Goal: Entertainment & Leisure: Consume media (video, audio)

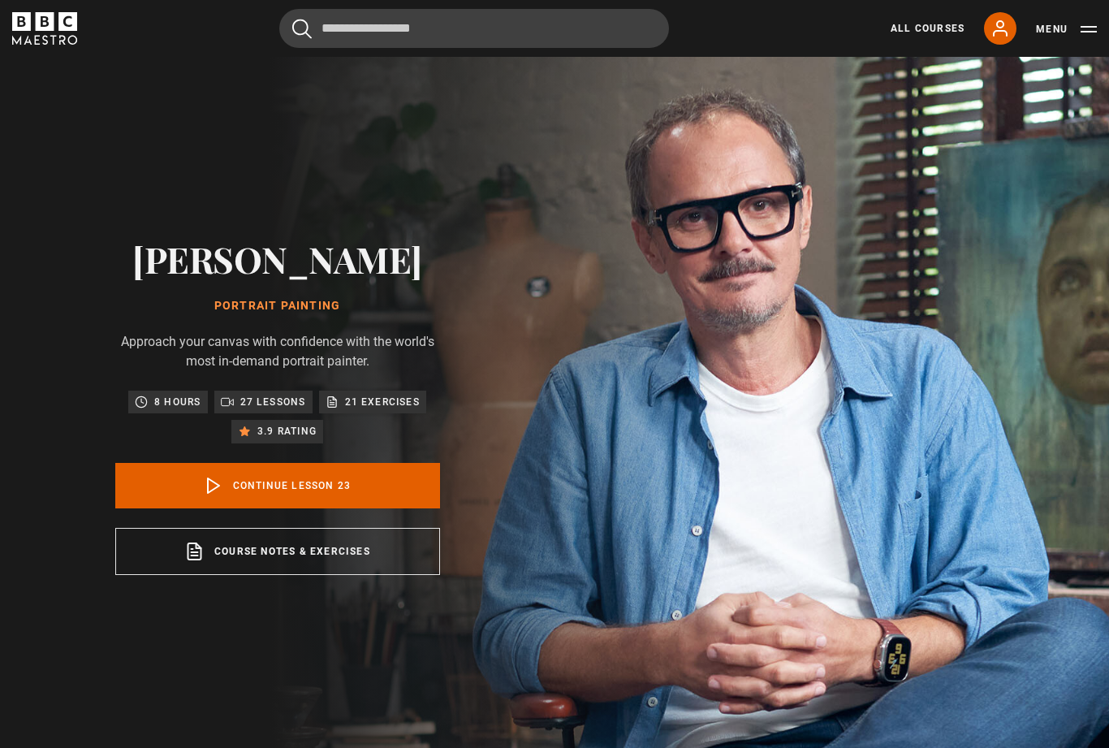
scroll to position [1572, 0]
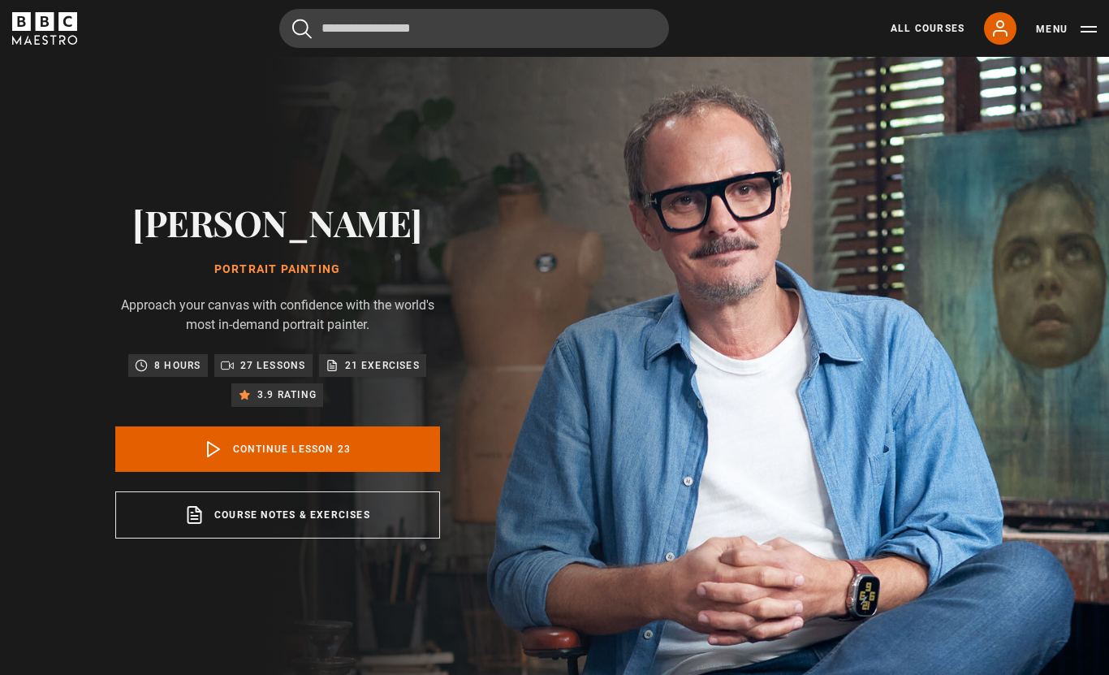
click at [377, 472] on link "Continue lesson 23" at bounding box center [277, 448] width 325 height 45
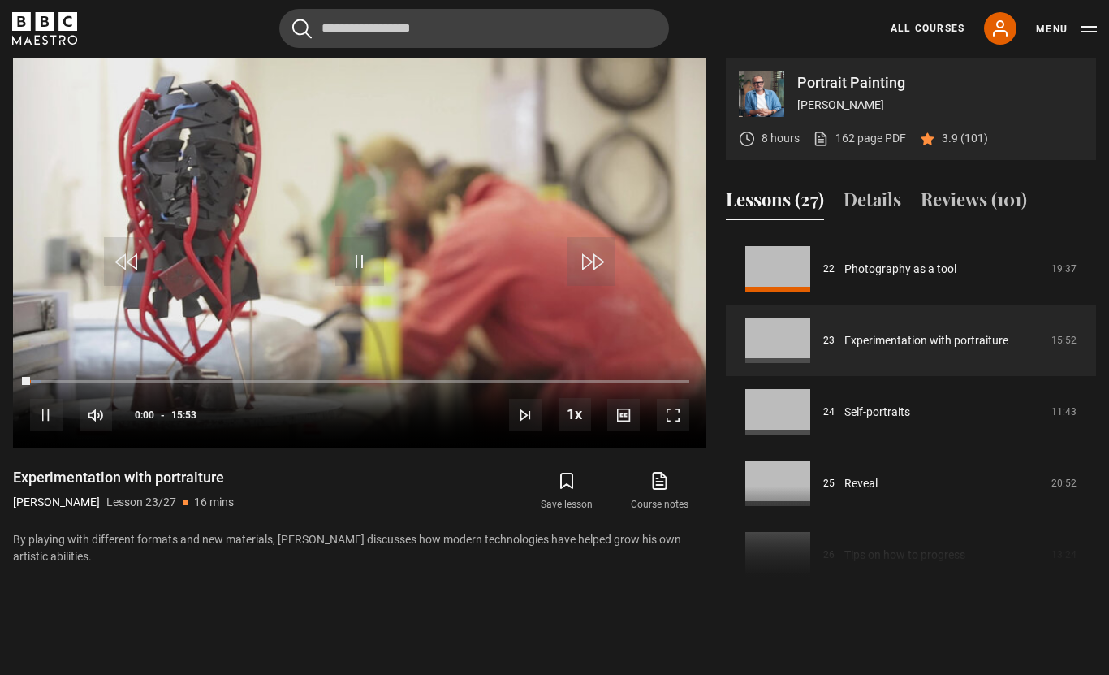
scroll to position [701, 0]
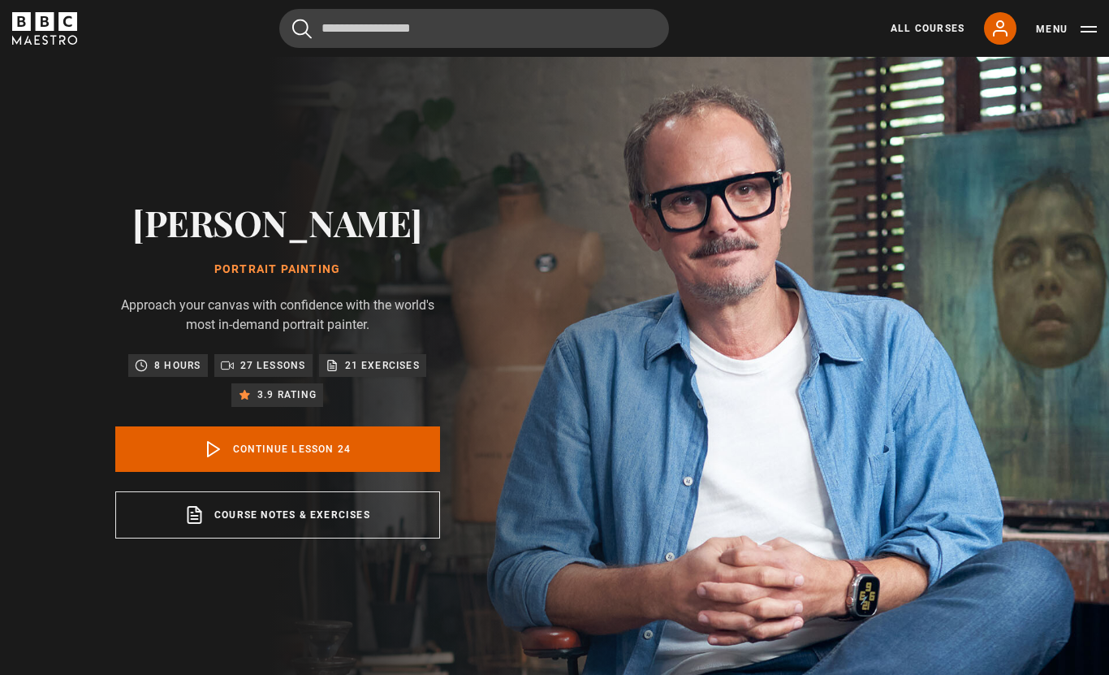
click at [309, 472] on link "Continue lesson 24" at bounding box center [277, 448] width 325 height 45
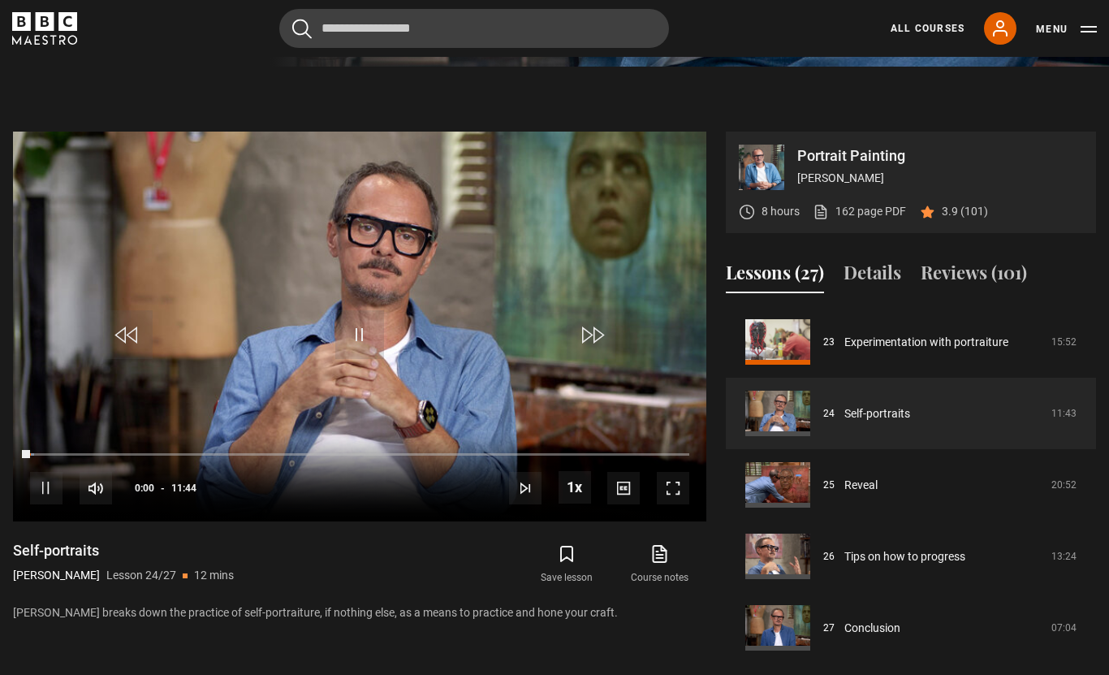
scroll to position [714, 0]
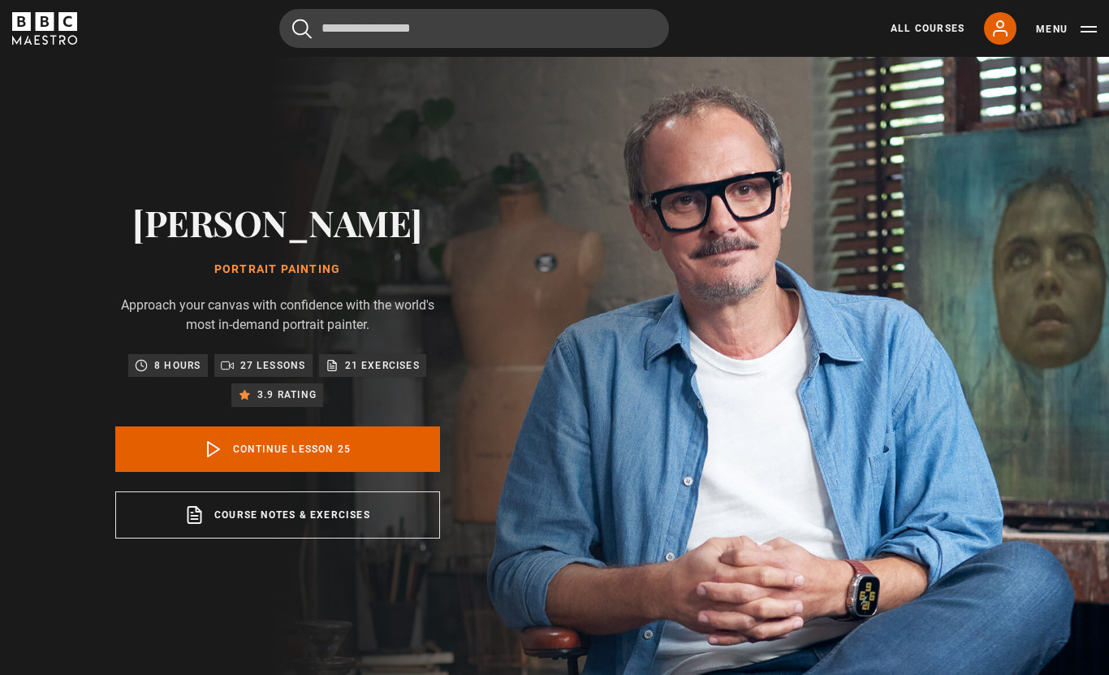
click at [273, 472] on link "Continue lesson 25" at bounding box center [277, 448] width 325 height 45
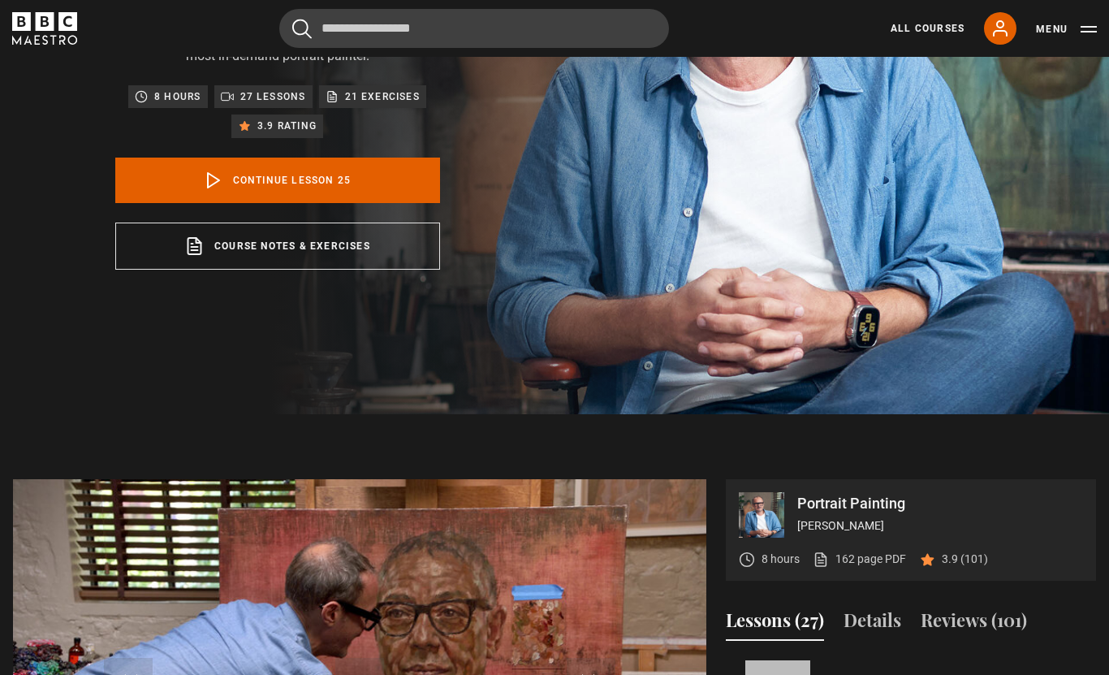
scroll to position [516, 0]
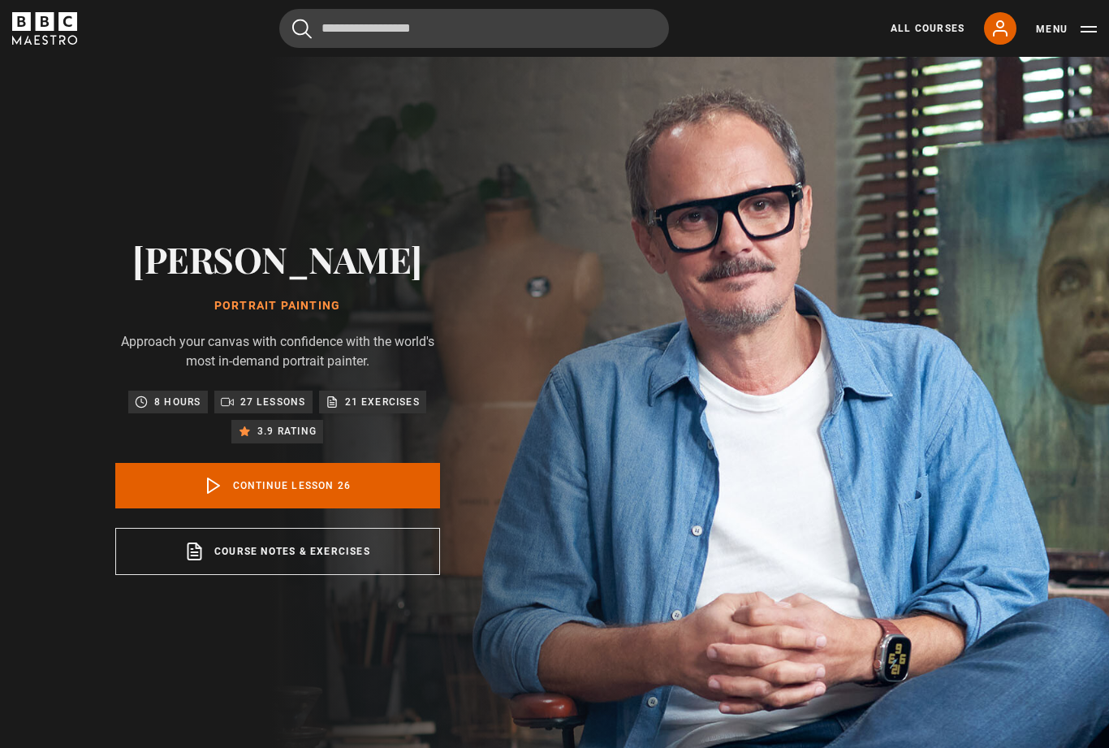
scroll to position [1650, 0]
